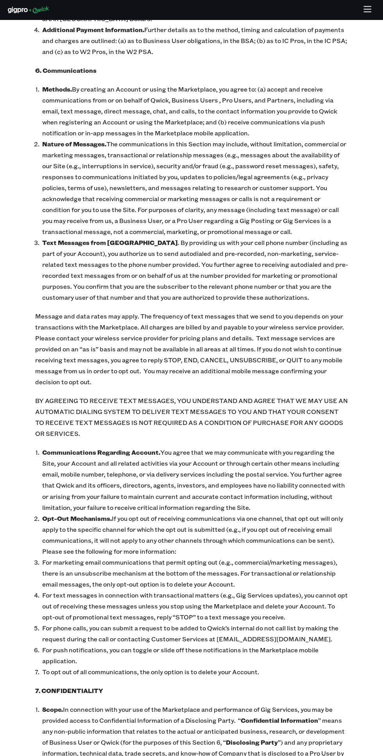
scroll to position [1898, 0]
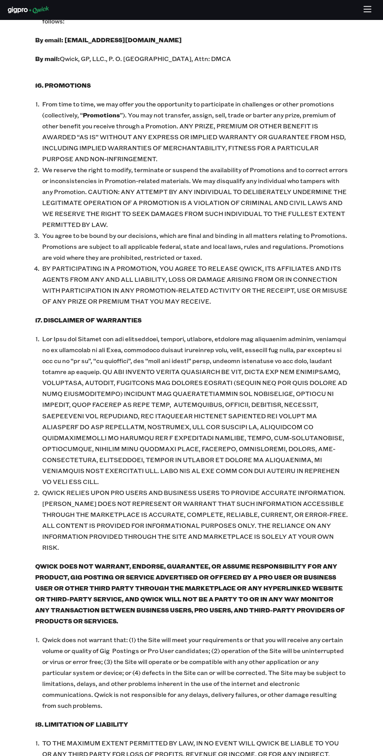
scroll to position [3498, 0]
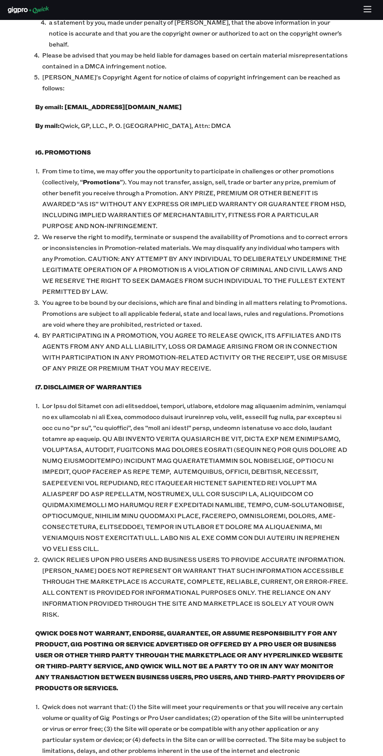
click at [349, 8] on div at bounding box center [314, 9] width 122 height 15
click at [364, 10] on icon "button" at bounding box center [368, 9] width 9 height 9
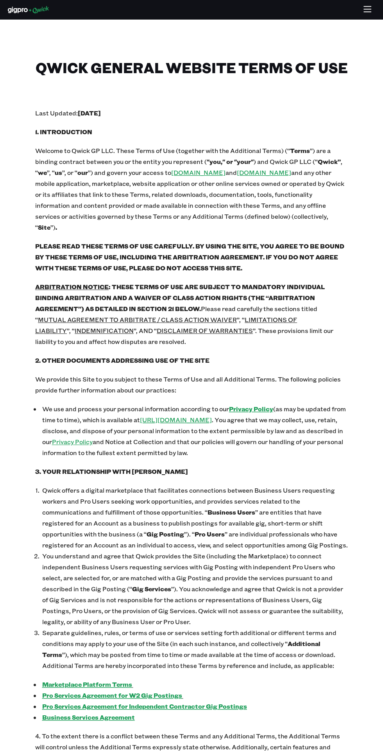
scroll to position [0, 0]
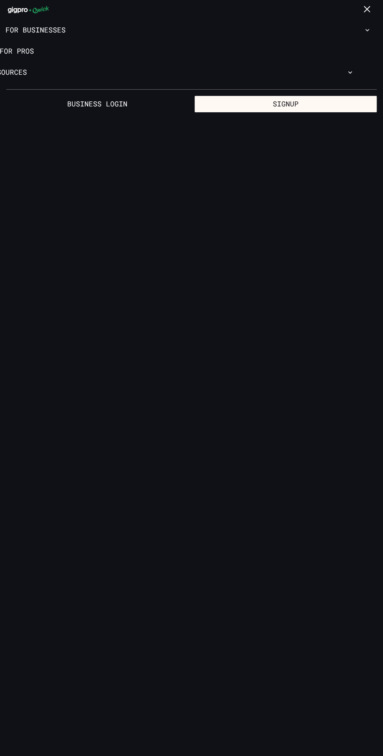
click at [362, 10] on button "button" at bounding box center [367, 9] width 15 height 15
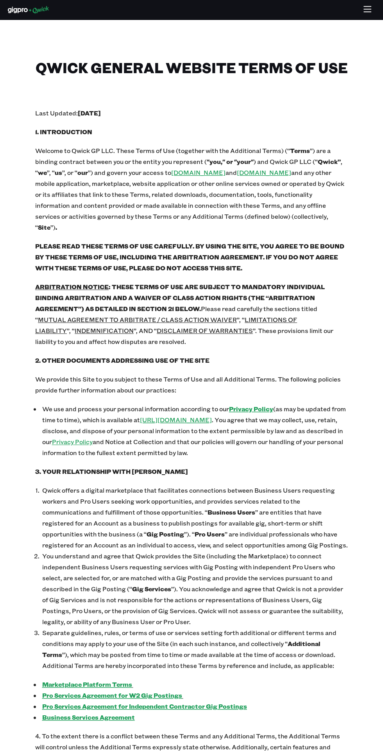
click at [368, 6] on icon "button" at bounding box center [367, 6] width 7 height 0
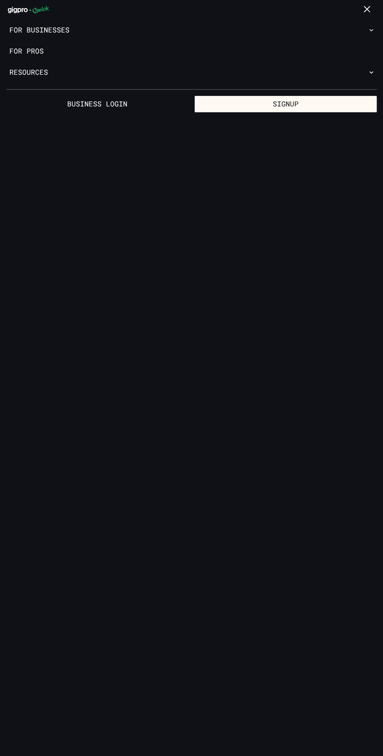
click at [54, 55] on link "For Pros" at bounding box center [191, 51] width 383 height 21
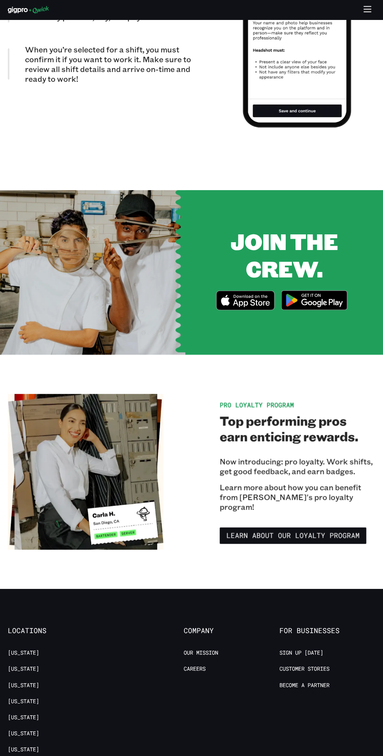
scroll to position [981, 0]
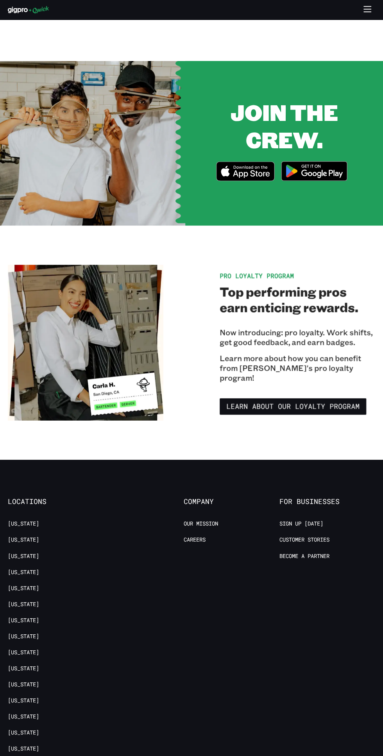
click at [282, 369] on p "Learn more about how you can benefit from Qwick's pro loyalty program!" at bounding box center [298, 367] width 156 height 29
click at [324, 409] on link "Learn about our Loyalty Program" at bounding box center [293, 406] width 147 height 16
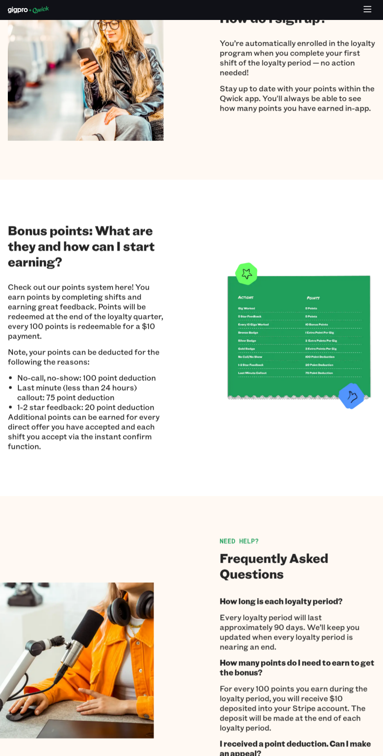
scroll to position [565, 0]
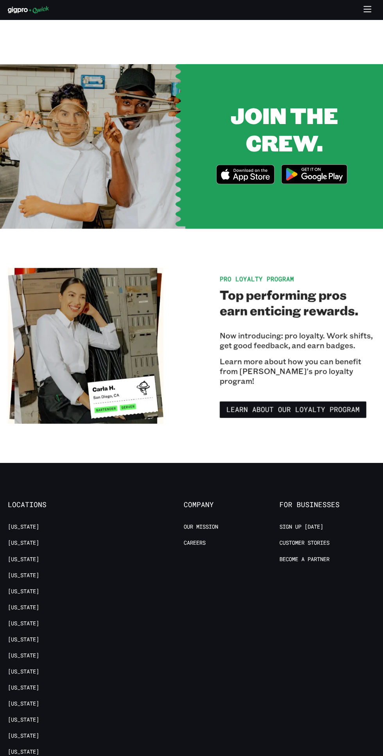
scroll to position [978, 0]
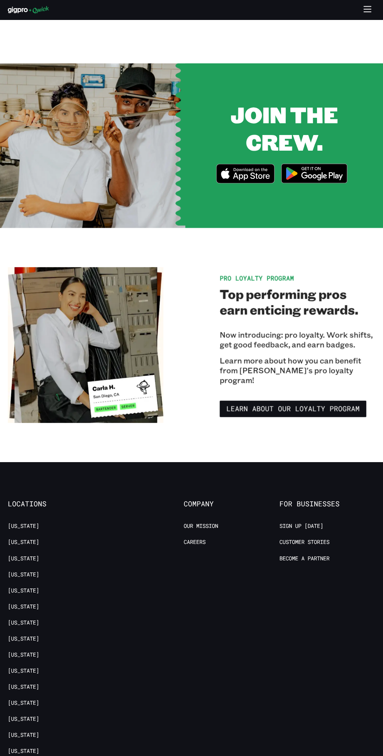
click at [307, 175] on img at bounding box center [315, 173] width 76 height 29
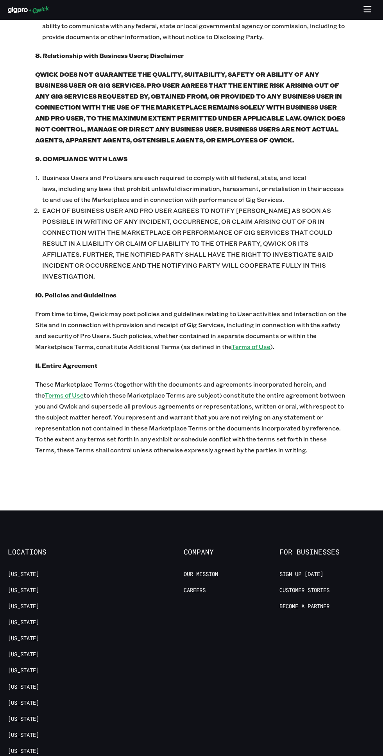
scroll to position [3436, 0]
